Goal: Information Seeking & Learning: Learn about a topic

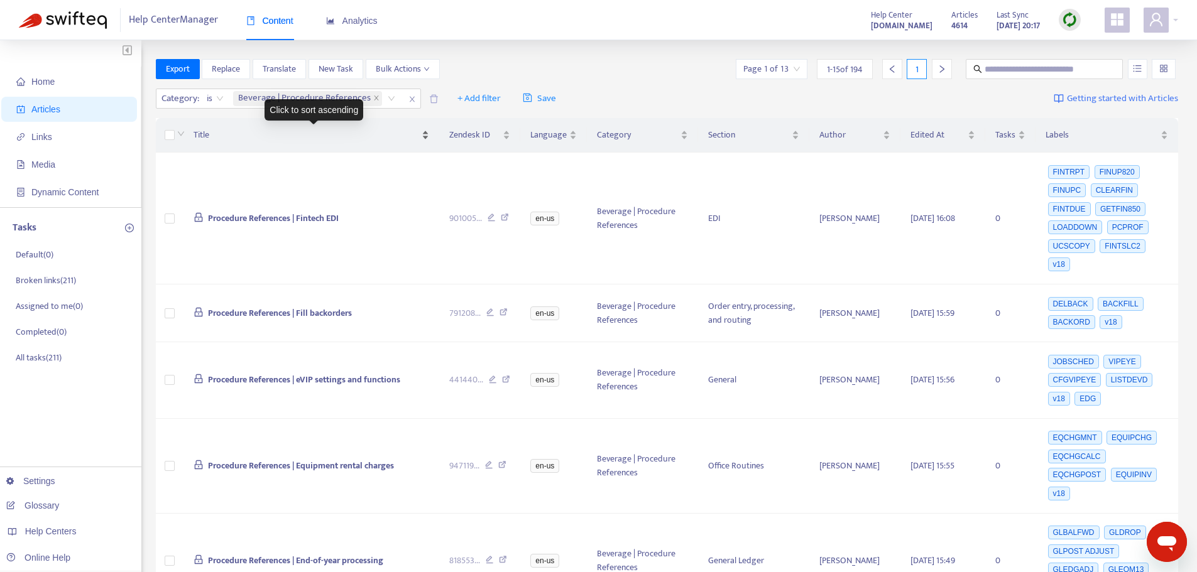
click at [232, 133] on span "Title" at bounding box center [307, 135] width 226 height 14
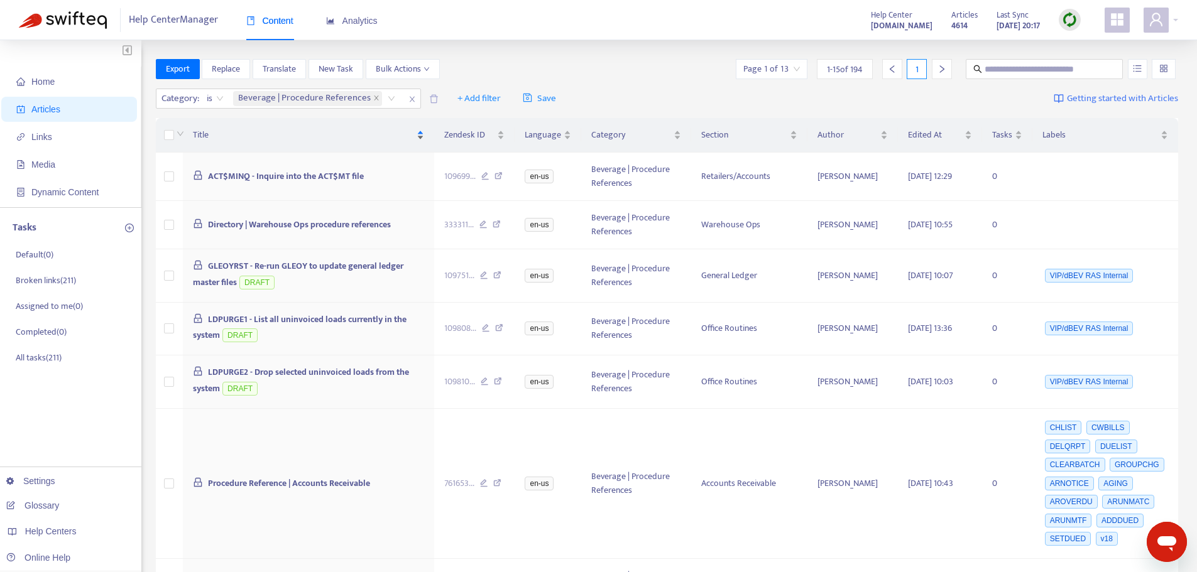
click at [414, 133] on span "Title" at bounding box center [303, 135] width 221 height 14
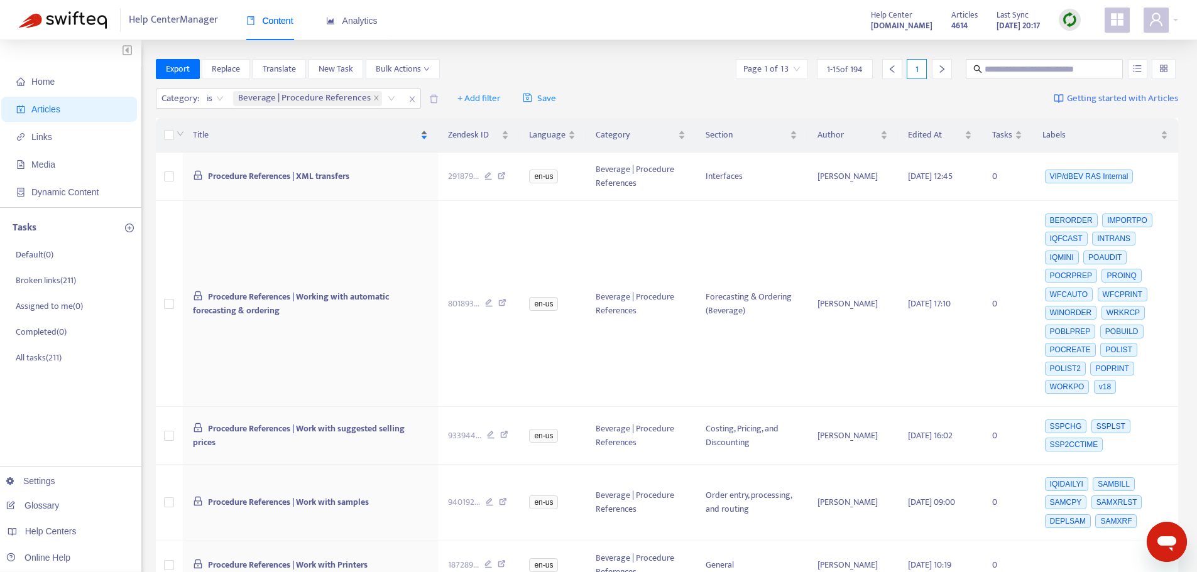
click at [415, 133] on span "Title" at bounding box center [305, 135] width 225 height 14
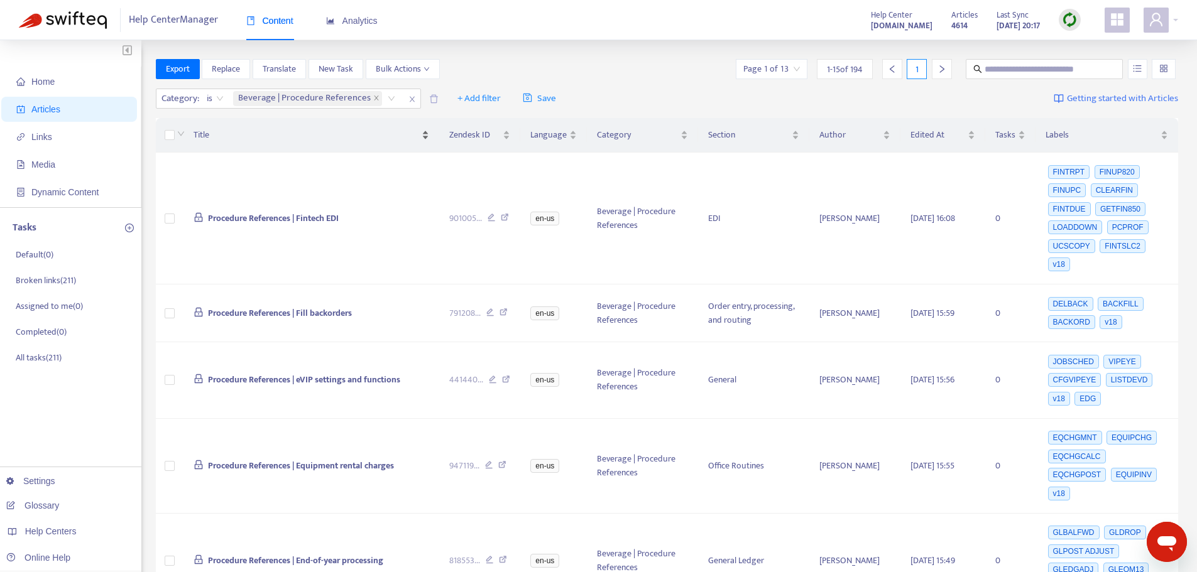
click at [415, 133] on span "Title" at bounding box center [307, 135] width 226 height 14
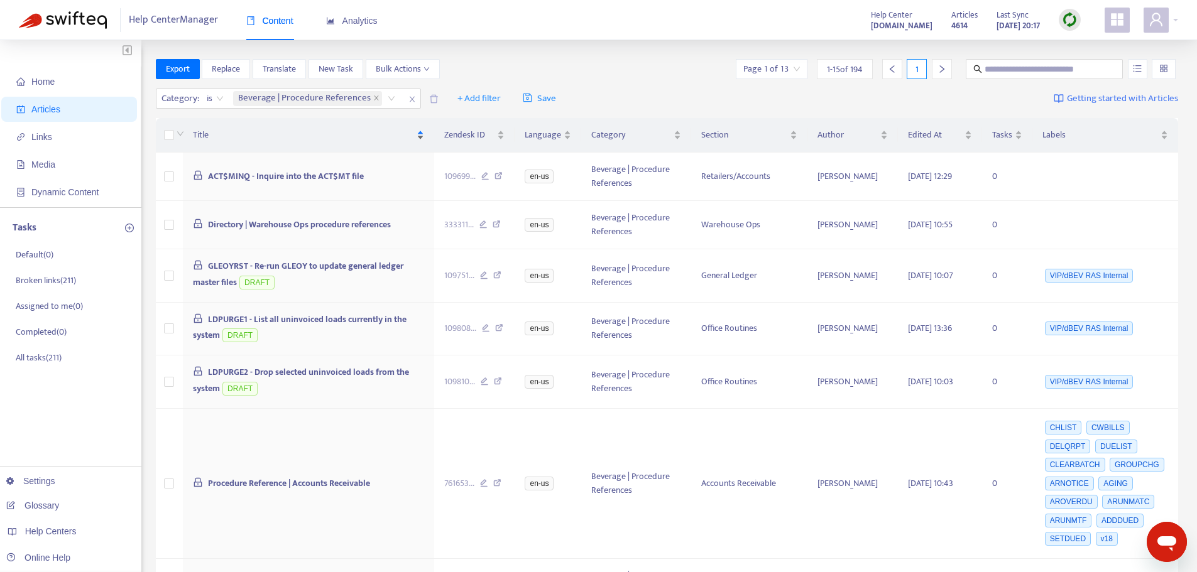
click at [414, 133] on span "Title" at bounding box center [303, 135] width 221 height 14
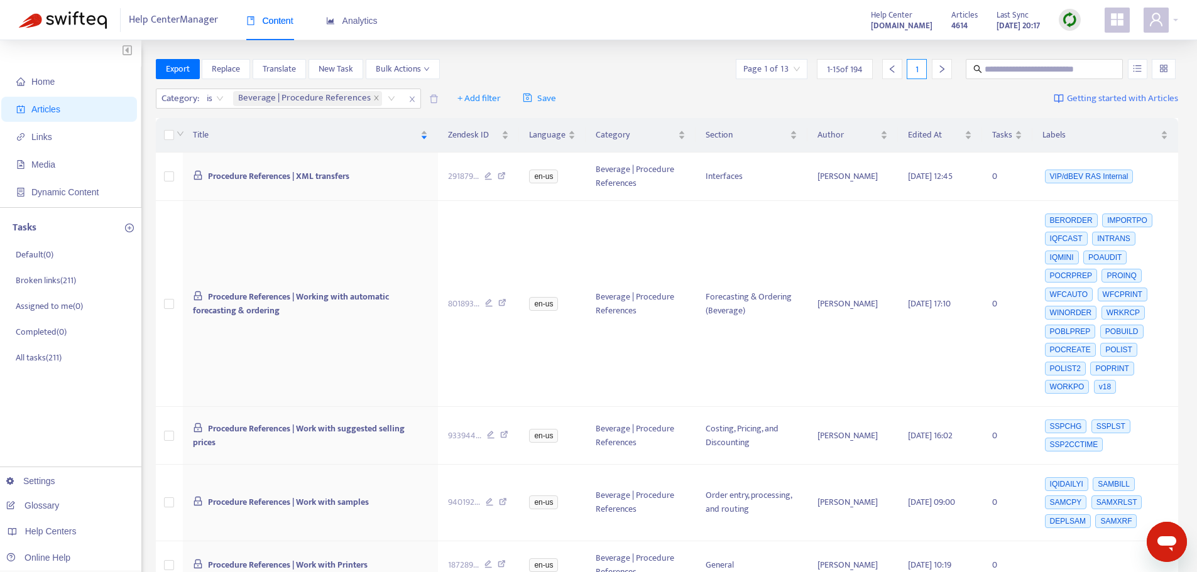
click at [859, 73] on span "1 - 15 of 194" at bounding box center [845, 69] width 36 height 13
click at [777, 70] on input "search" at bounding box center [771, 69] width 57 height 19
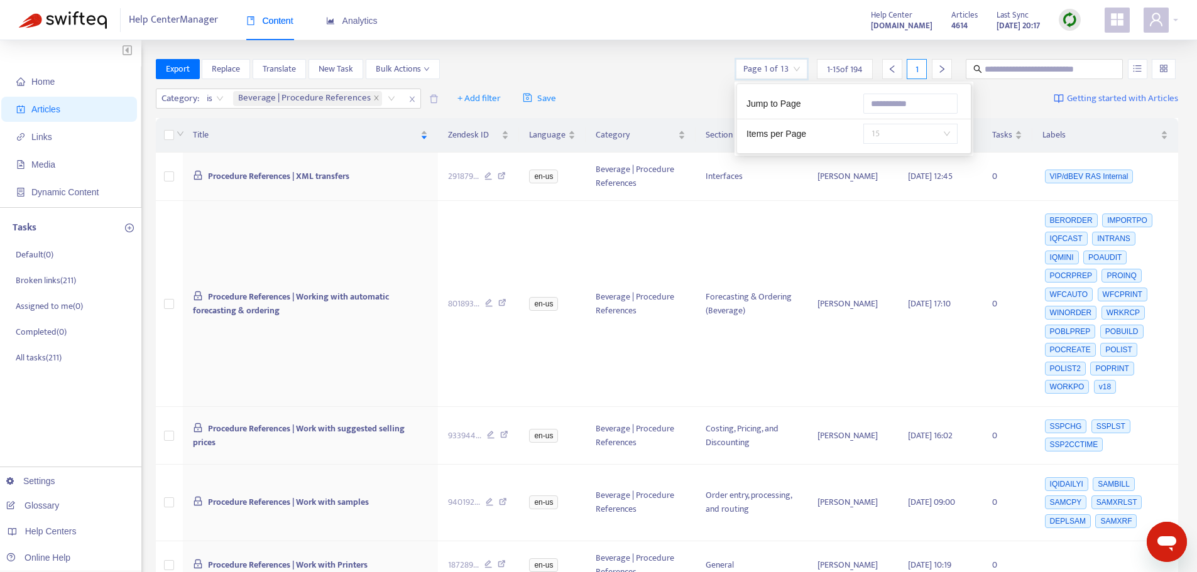
click at [887, 141] on span "15" at bounding box center [910, 133] width 79 height 19
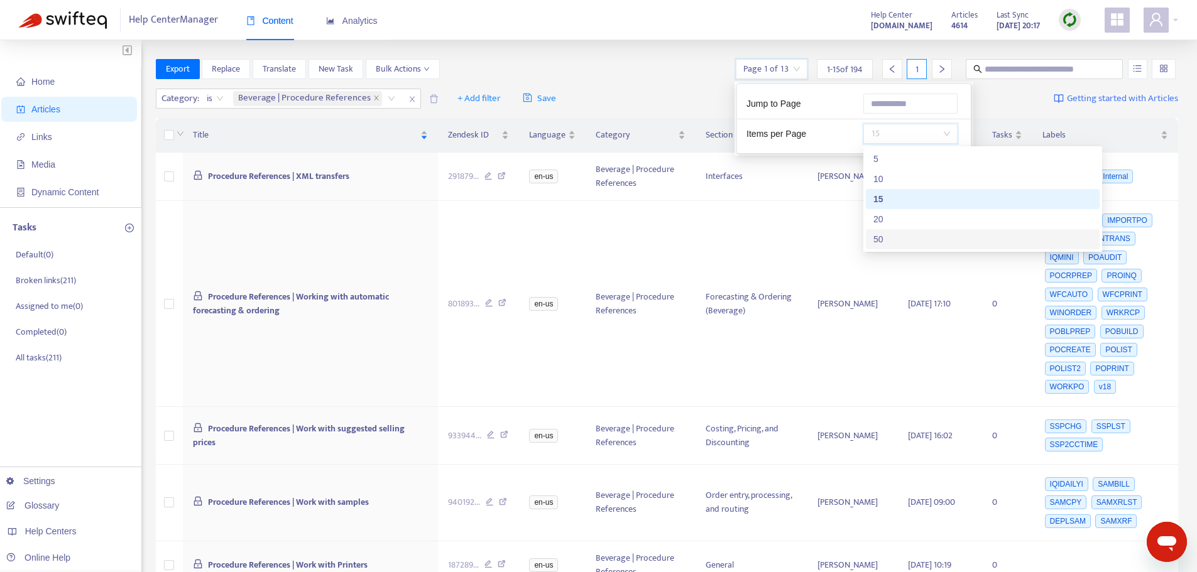
click at [882, 241] on div "50" at bounding box center [982, 239] width 219 height 14
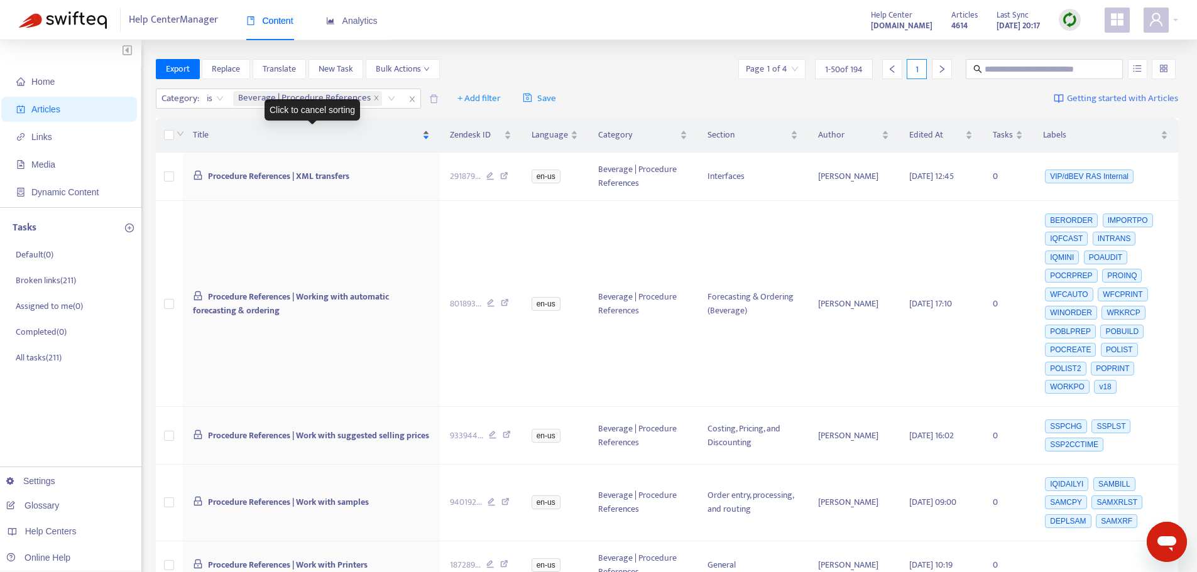
click at [430, 136] on div "Title" at bounding box center [311, 135] width 237 height 14
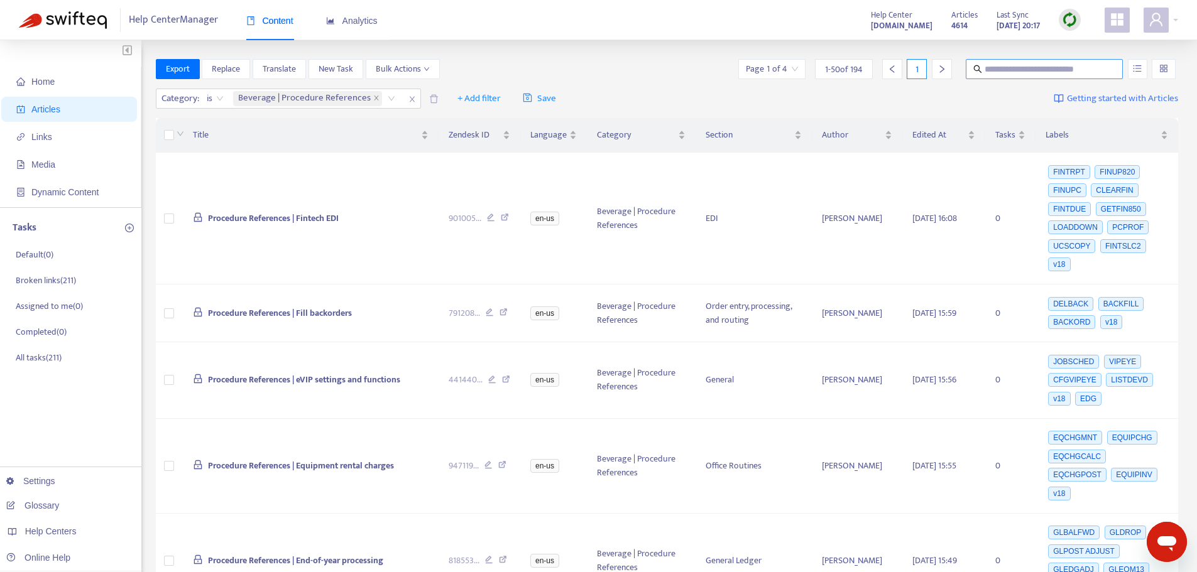
click at [1021, 72] on input "text" at bounding box center [1045, 69] width 121 height 14
type input "******"
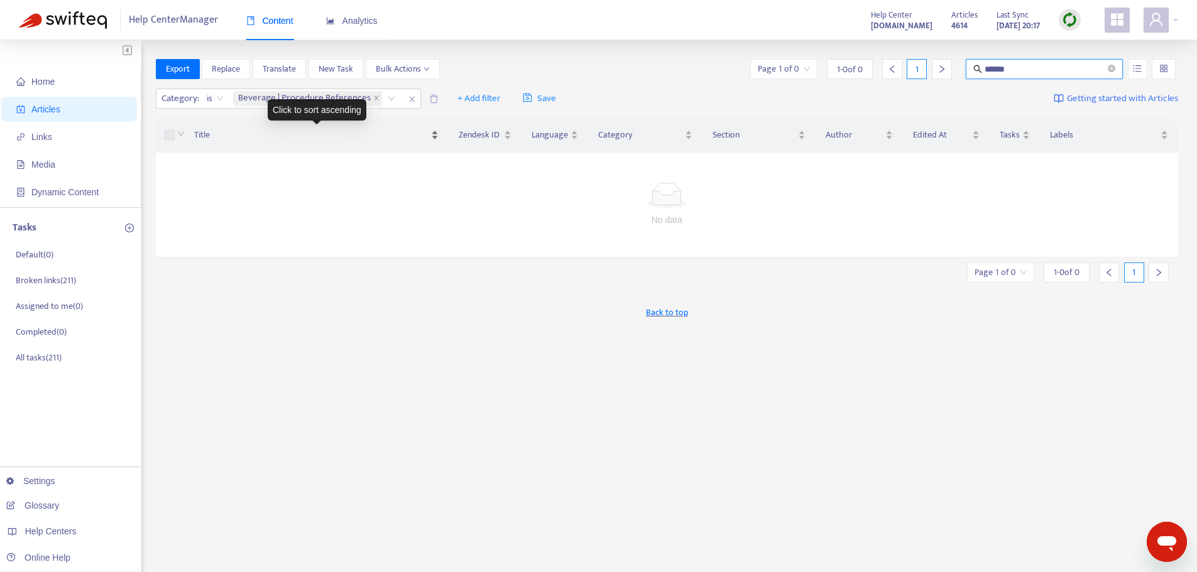
click at [202, 139] on span "Title" at bounding box center [311, 135] width 235 height 14
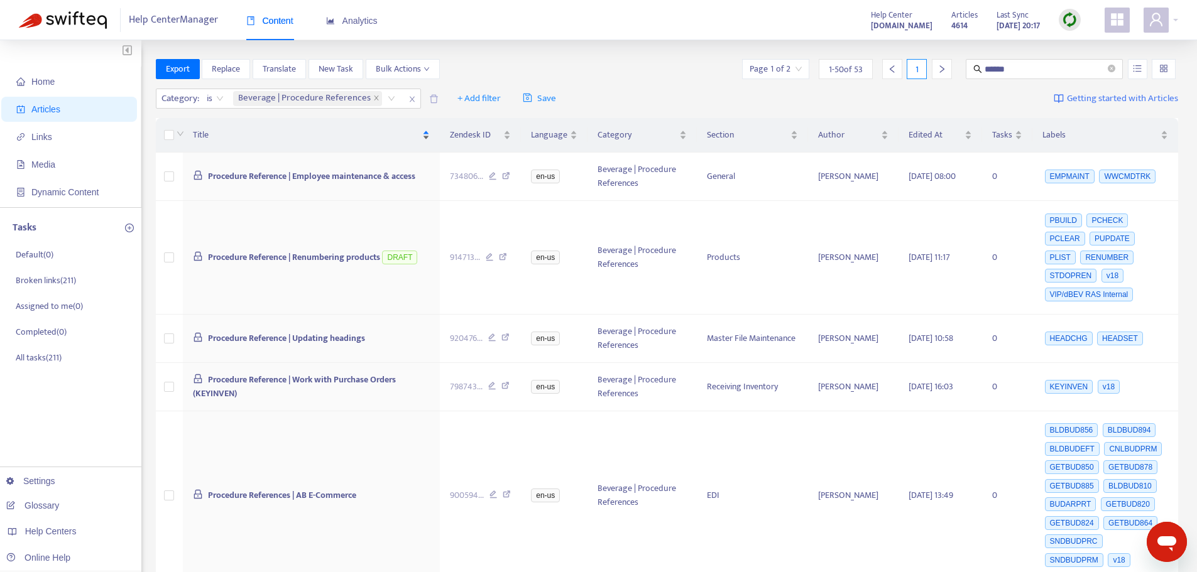
click at [423, 139] on div "Title" at bounding box center [311, 135] width 237 height 14
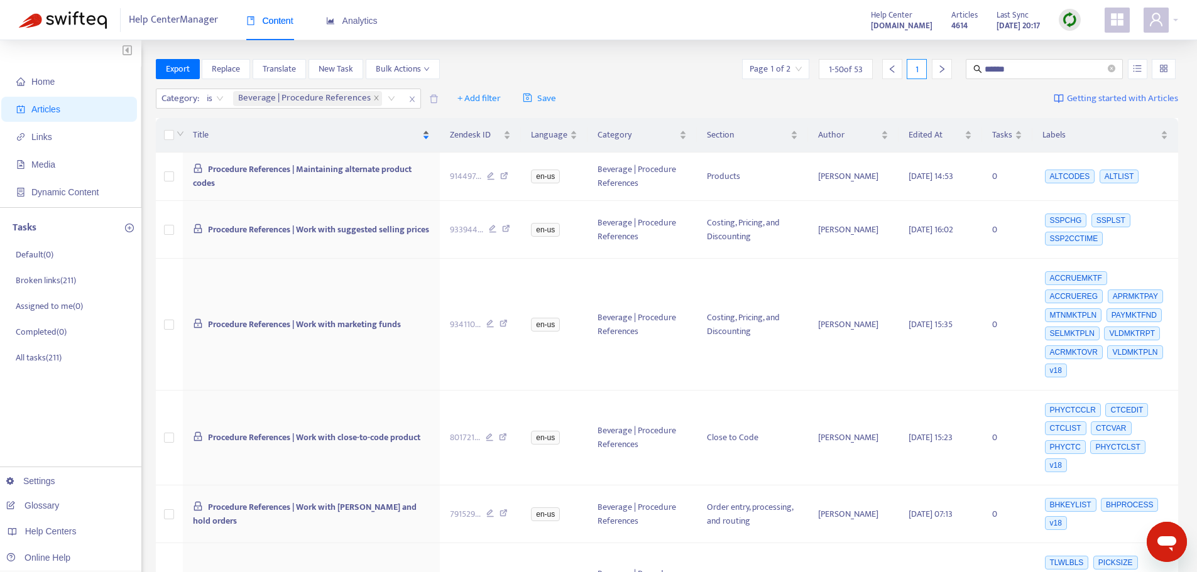
click at [423, 139] on div "Title" at bounding box center [311, 135] width 237 height 14
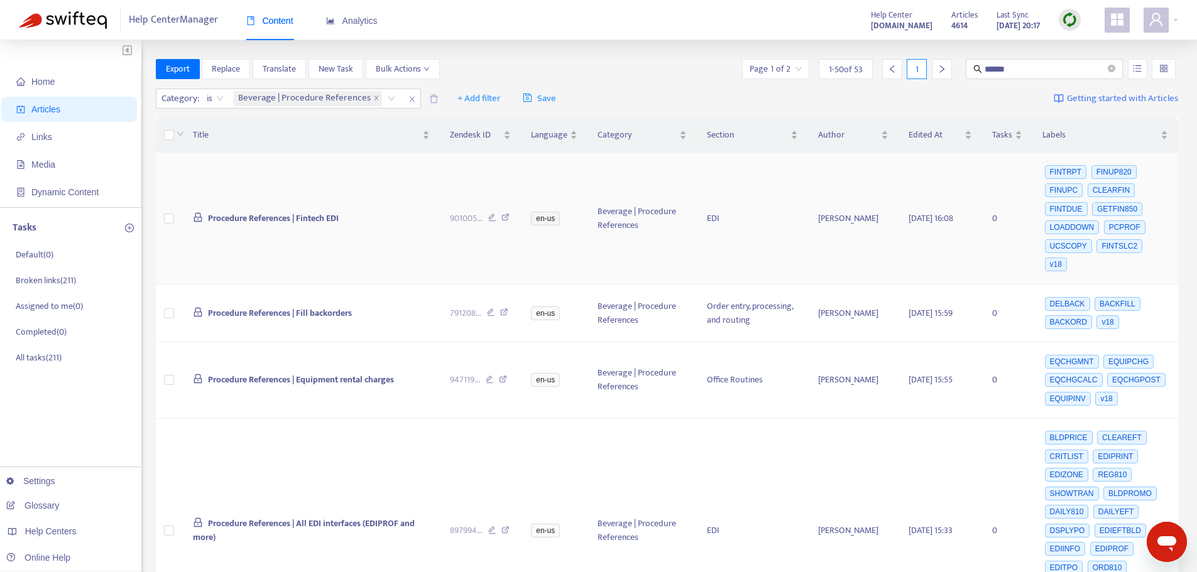
click at [505, 214] on icon at bounding box center [505, 219] width 8 height 11
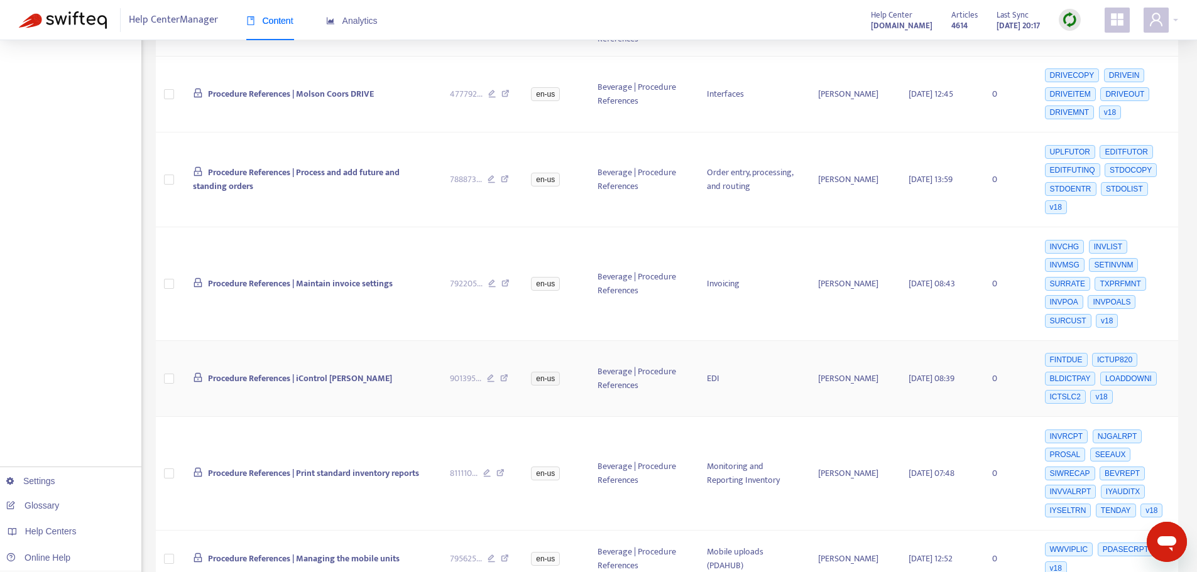
click at [505, 374] on icon at bounding box center [504, 379] width 8 height 11
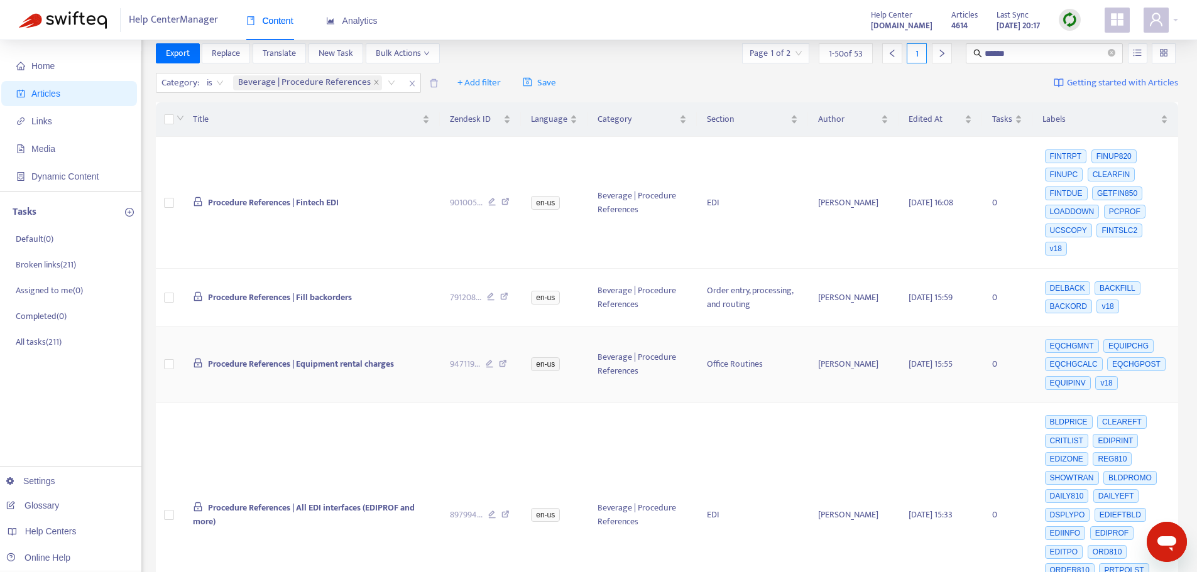
scroll to position [0, 0]
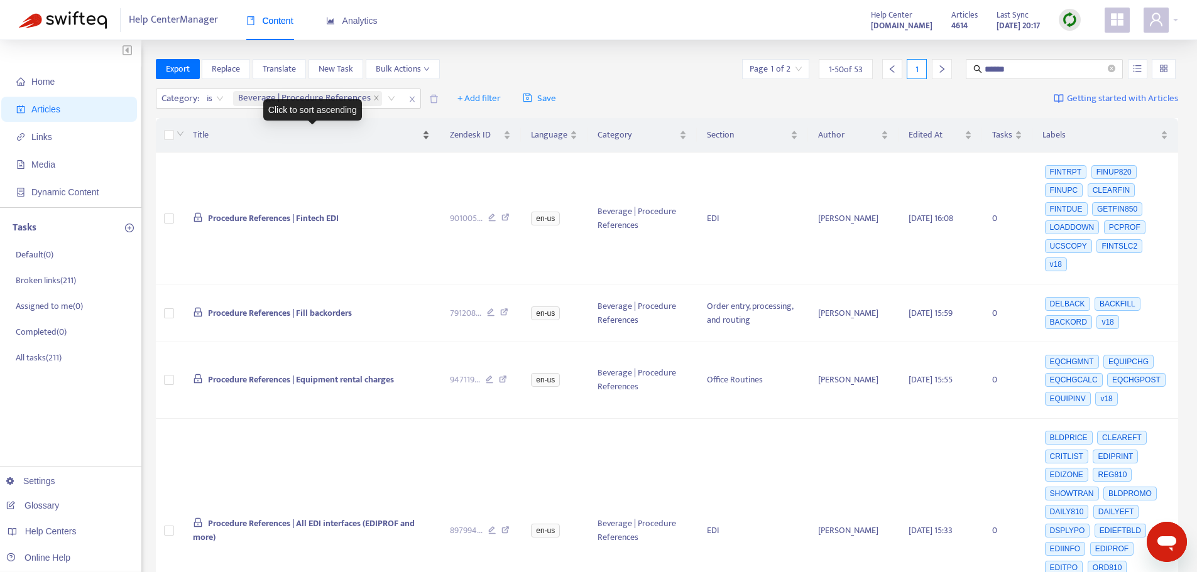
click at [430, 136] on div "Title" at bounding box center [311, 135] width 237 height 14
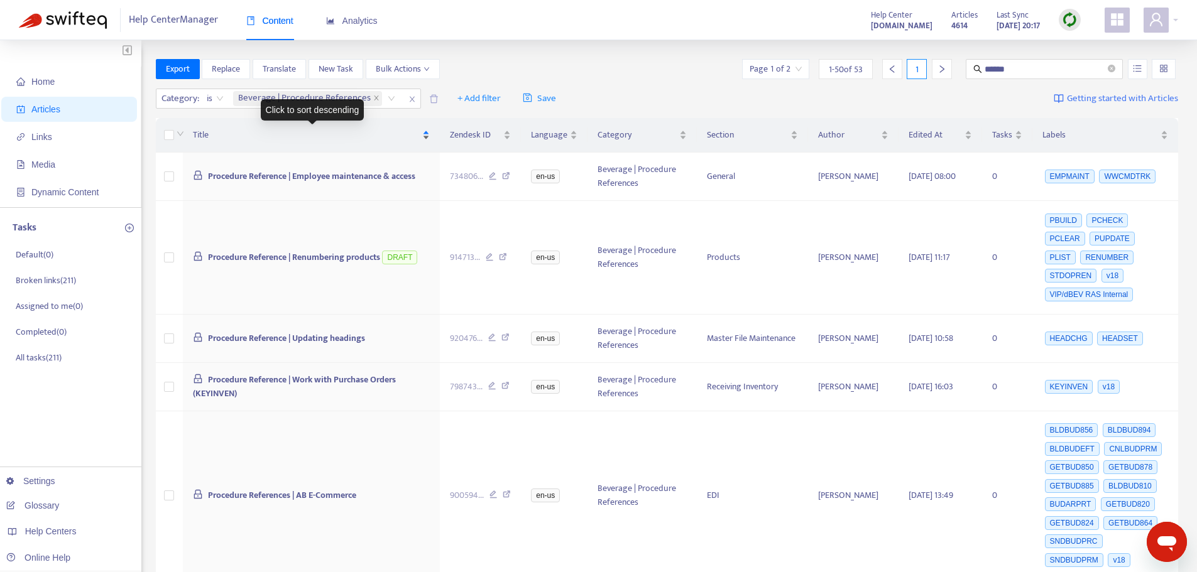
click at [430, 136] on div "Title" at bounding box center [311, 135] width 237 height 14
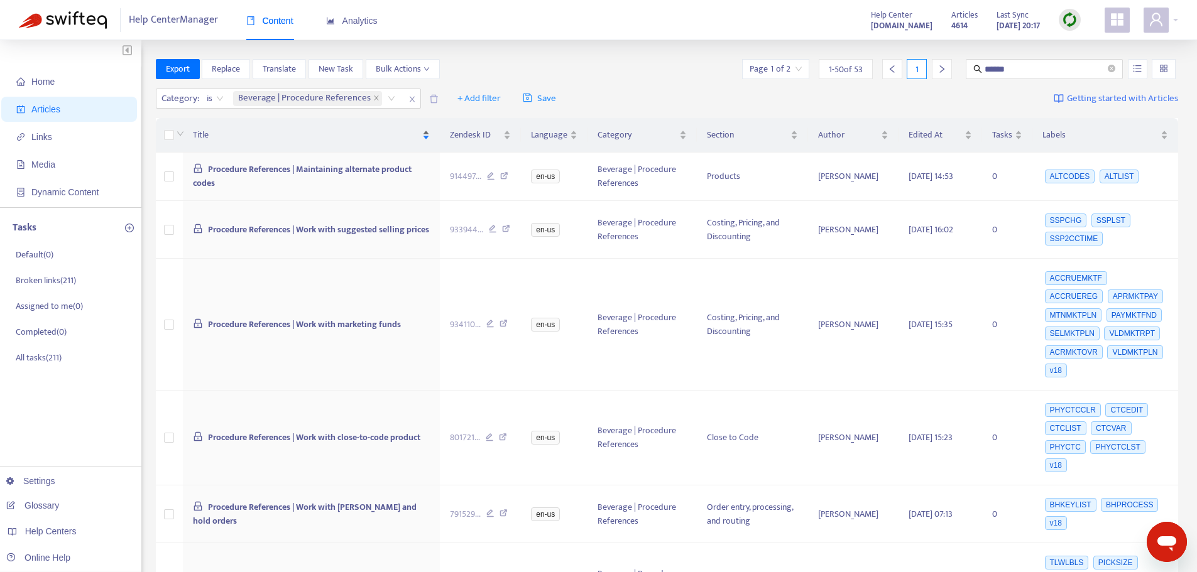
click at [430, 134] on div "Title" at bounding box center [311, 135] width 237 height 14
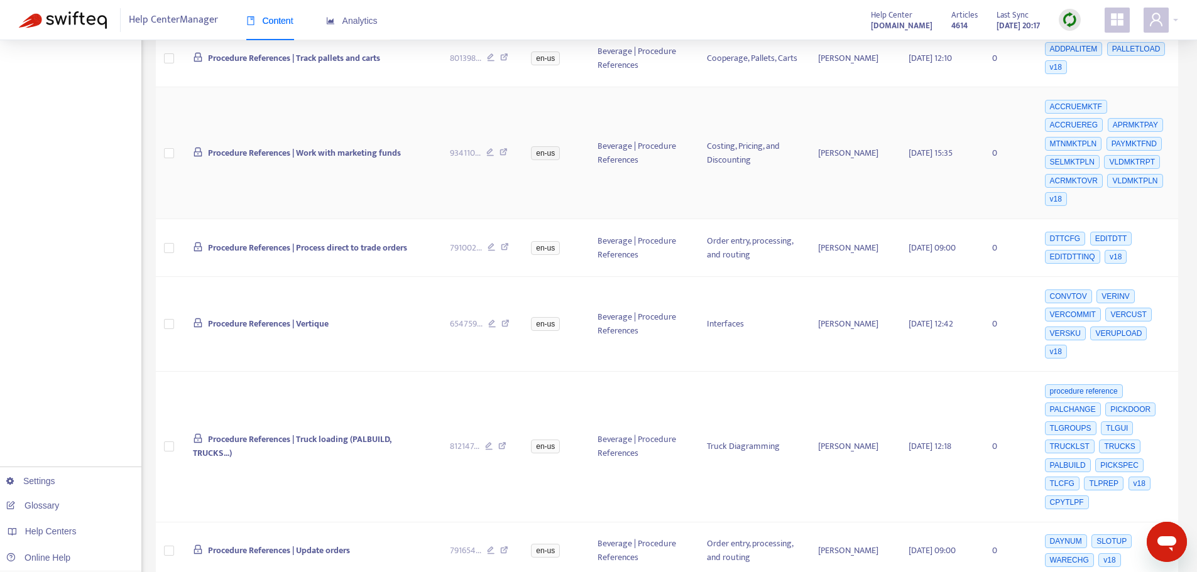
scroll to position [1005, 0]
click at [506, 319] on icon at bounding box center [505, 324] width 8 height 11
click at [500, 442] on icon at bounding box center [502, 447] width 8 height 11
